Goal: Task Accomplishment & Management: Complete application form

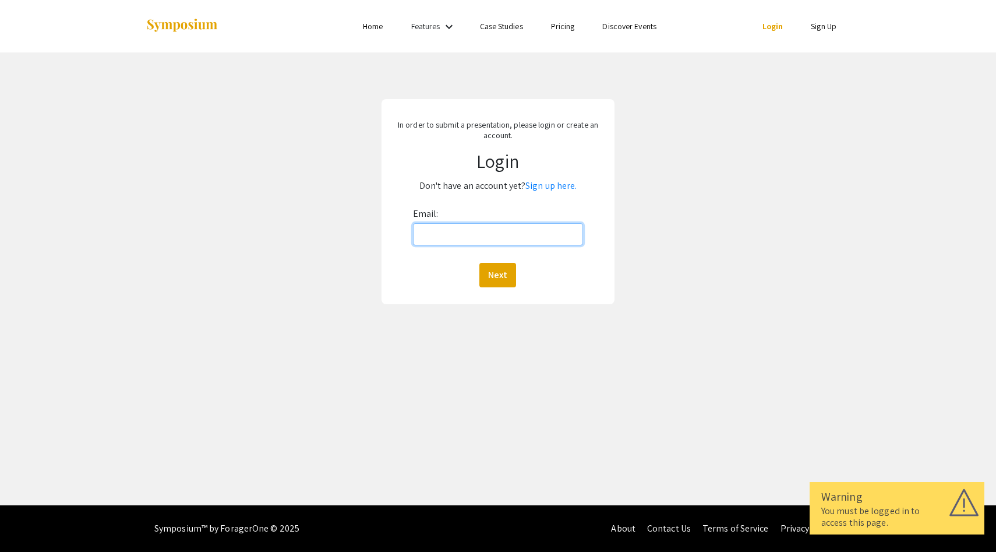
click at [499, 231] on input "Email:" at bounding box center [498, 234] width 171 height 22
click at [548, 230] on input "Email:" at bounding box center [498, 234] width 171 height 22
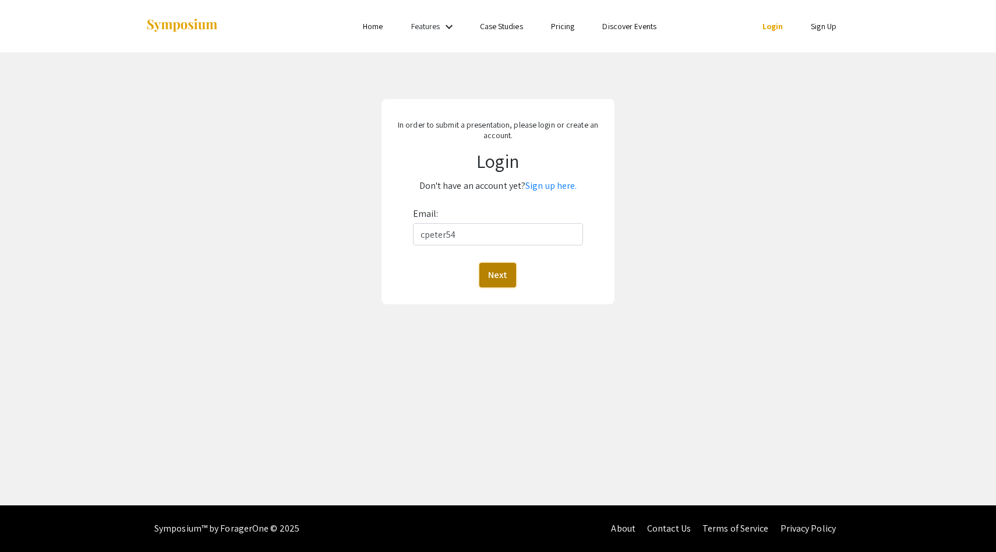
click at [481, 266] on button "Next" at bounding box center [498, 275] width 37 height 24
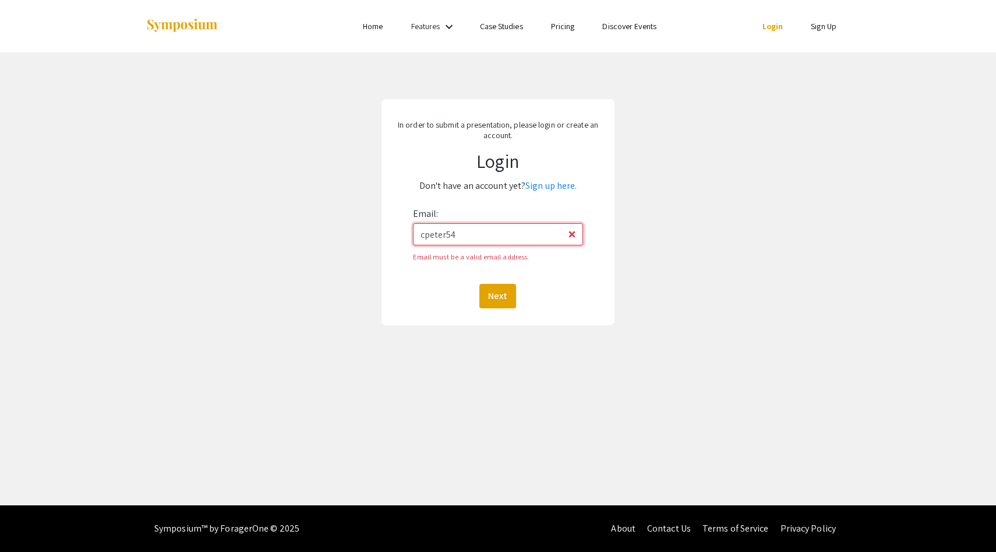
click at [474, 236] on input "cpeter54" at bounding box center [498, 234] width 171 height 22
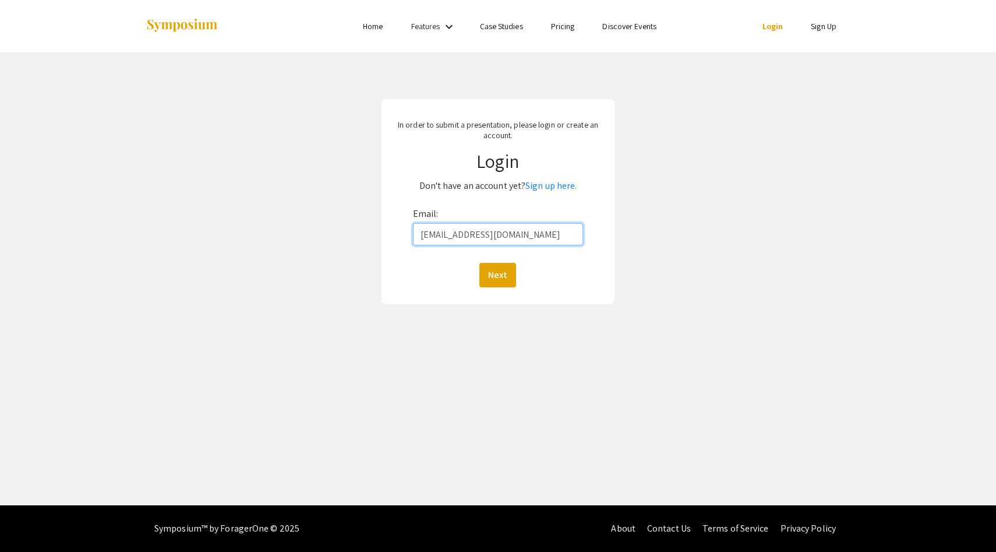
type input "[EMAIL_ADDRESS][DOMAIN_NAME]"
click at [480, 263] on button "Next" at bounding box center [498, 275] width 37 height 24
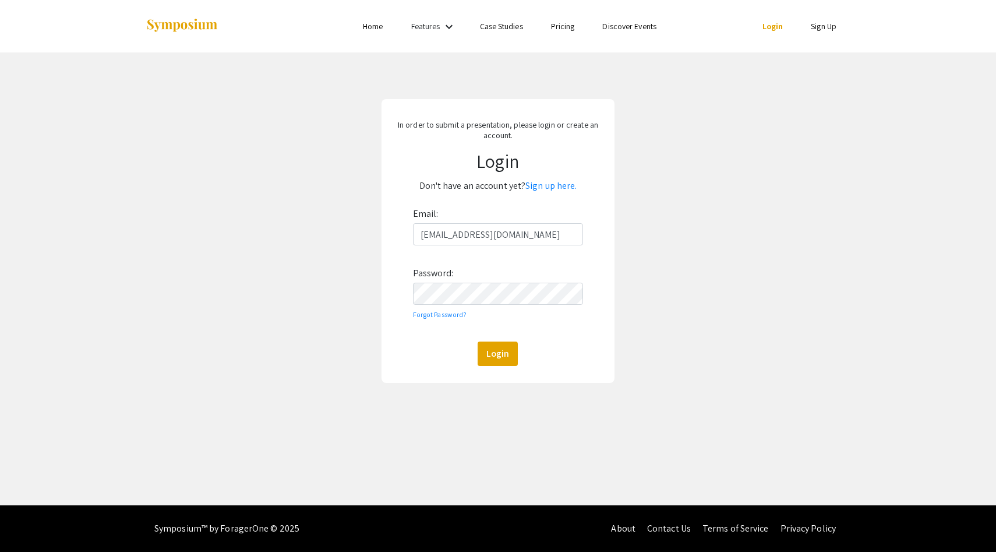
click at [489, 284] on div "Email: [EMAIL_ADDRESS][DOMAIN_NAME] Password: Forgot Password? Login" at bounding box center [498, 285] width 171 height 161
click at [478, 341] on button "Login" at bounding box center [498, 353] width 40 height 24
